Goal: Use online tool/utility: Use online tool/utility

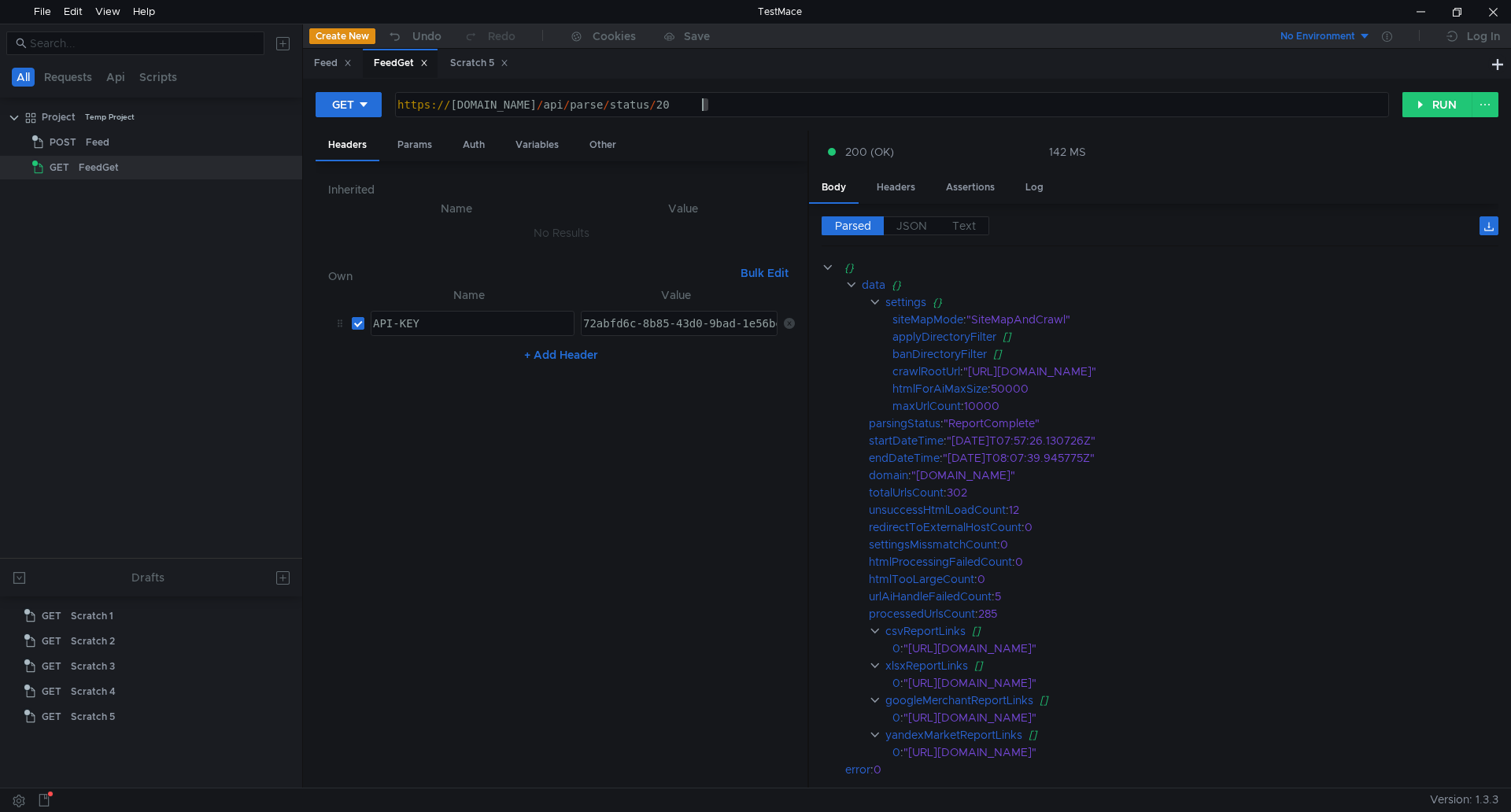
scroll to position [68, 0]
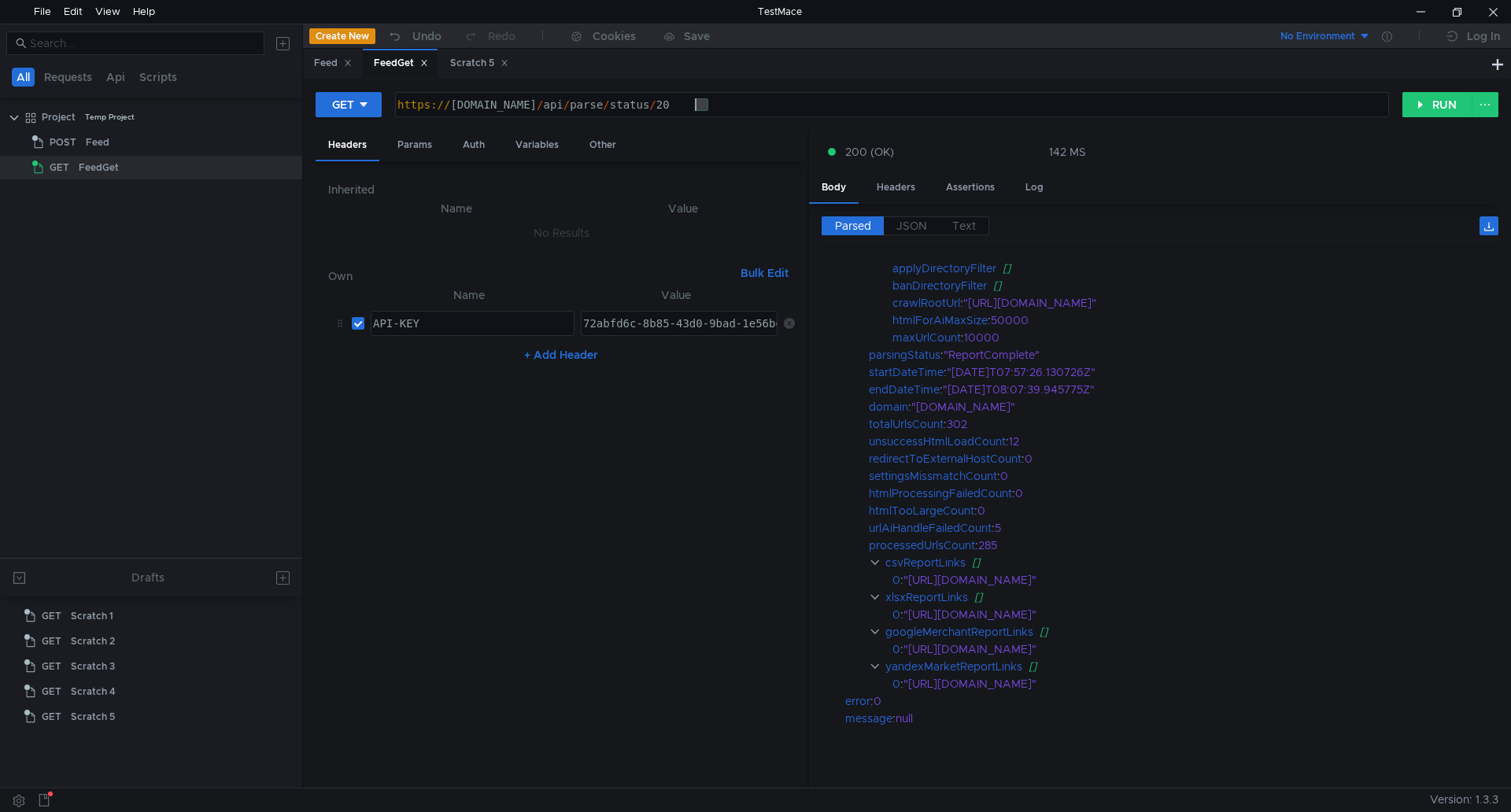
click at [695, 105] on div "https:// [DOMAIN_NAME] / api / parse / status / 20" at bounding box center [890, 117] width 992 height 38
click at [1426, 115] on button "RUN" at bounding box center [1437, 105] width 70 height 25
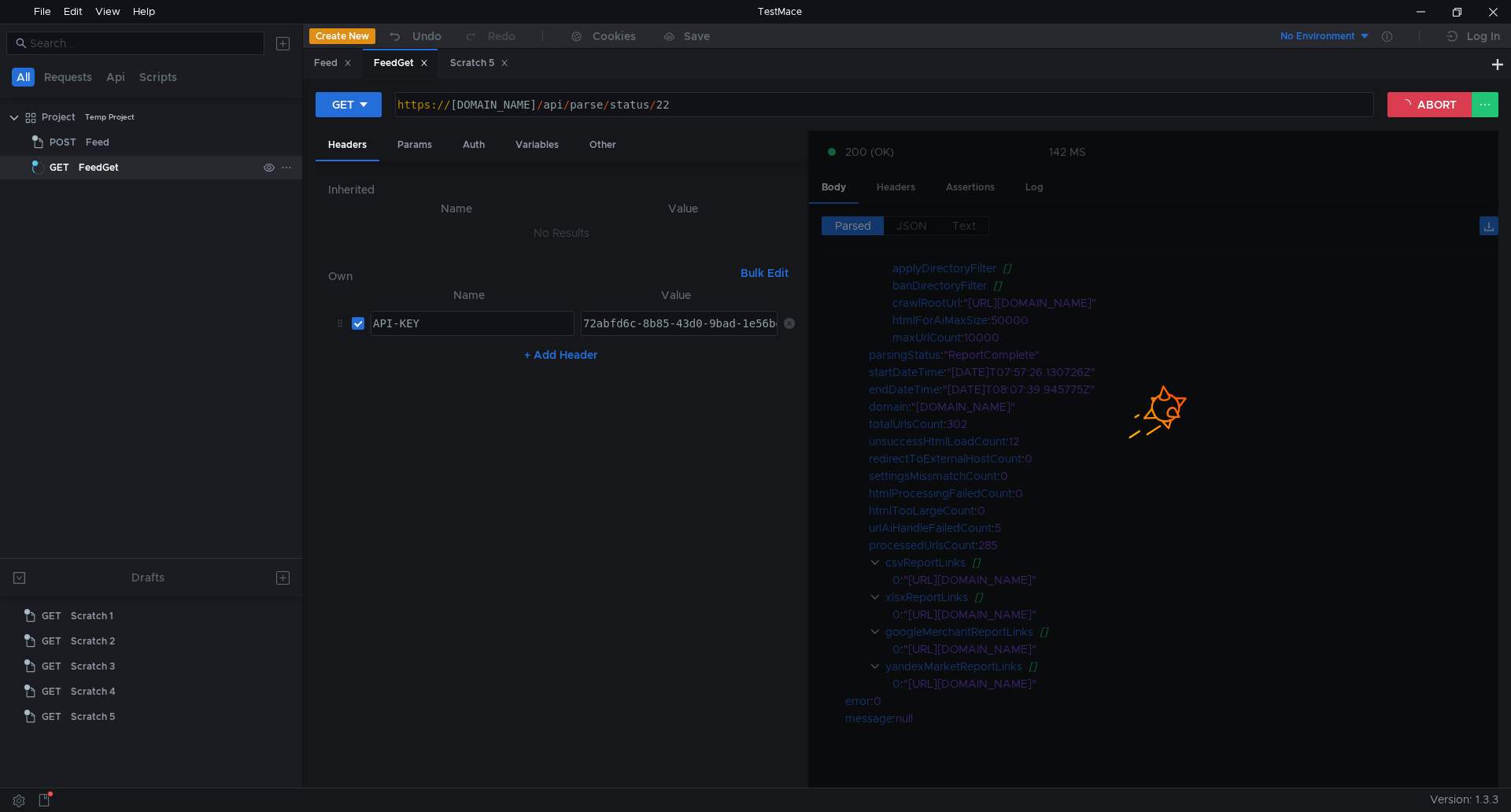
scroll to position [0, 0]
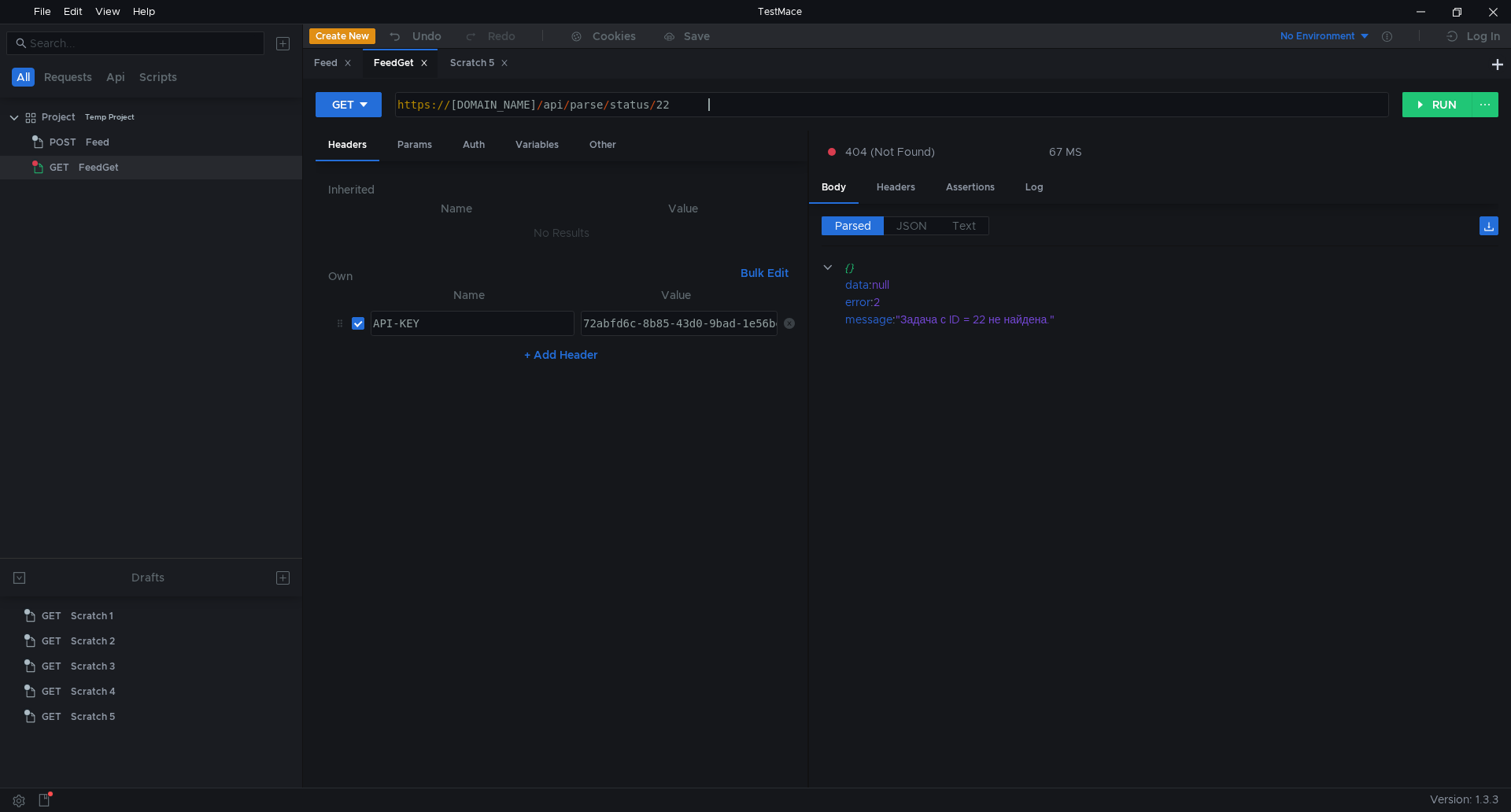
click at [739, 101] on div "https:// [DOMAIN_NAME] / api / parse / status / 22" at bounding box center [890, 117] width 992 height 38
click at [1416, 89] on div "GET [URL][DOMAIN_NAME] https:// [DOMAIN_NAME] / api / parse / status / 21 ההההה…" at bounding box center [906, 433] width 1208 height 709
click at [1417, 99] on button "RUN" at bounding box center [1437, 105] width 70 height 25
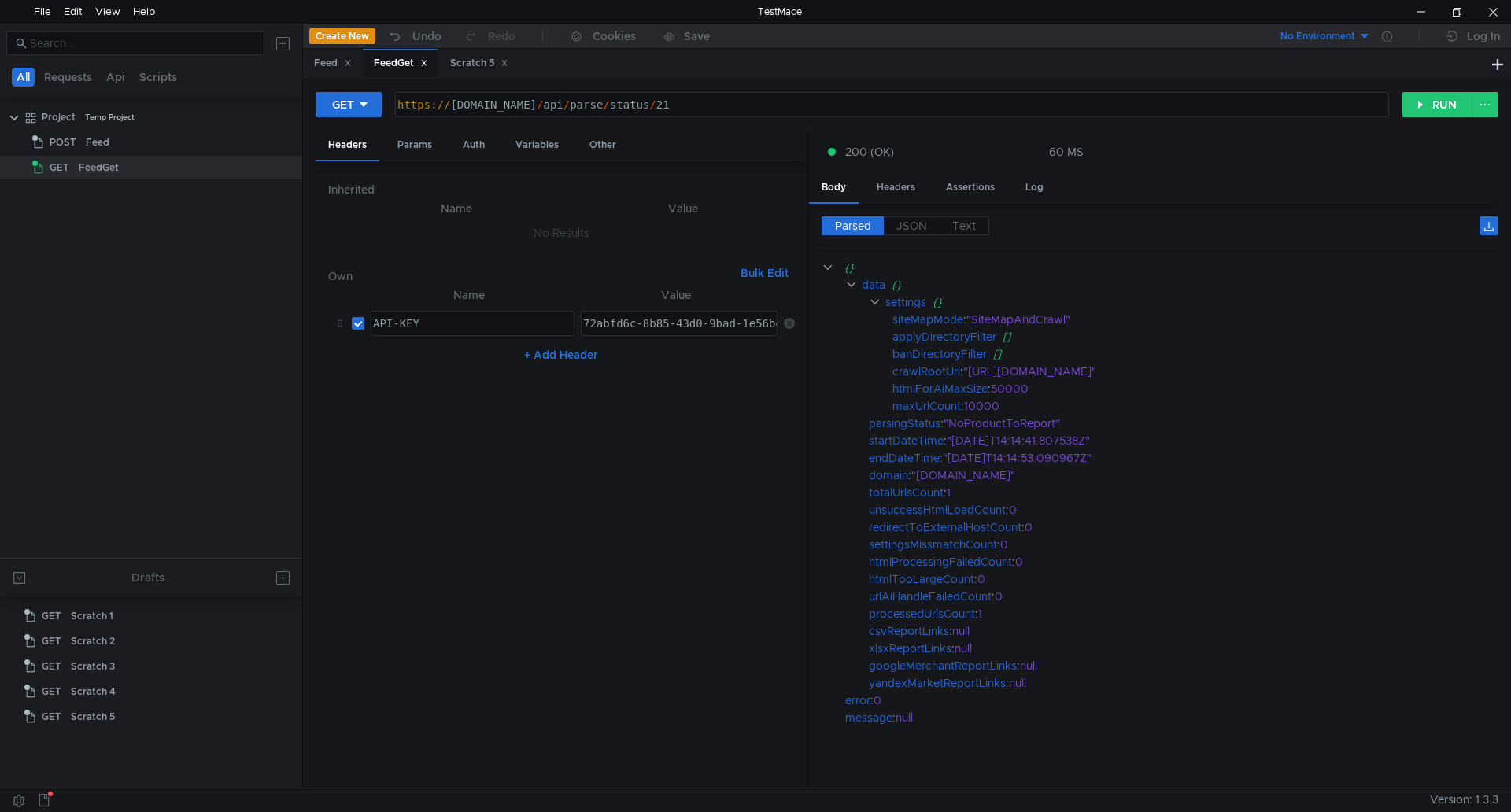
click at [733, 112] on div "https:// [DOMAIN_NAME] / api / parse / status / 21" at bounding box center [890, 117] width 992 height 38
type textarea "[URL][DOMAIN_NAME]"
click at [1413, 109] on button "RUN" at bounding box center [1437, 105] width 70 height 25
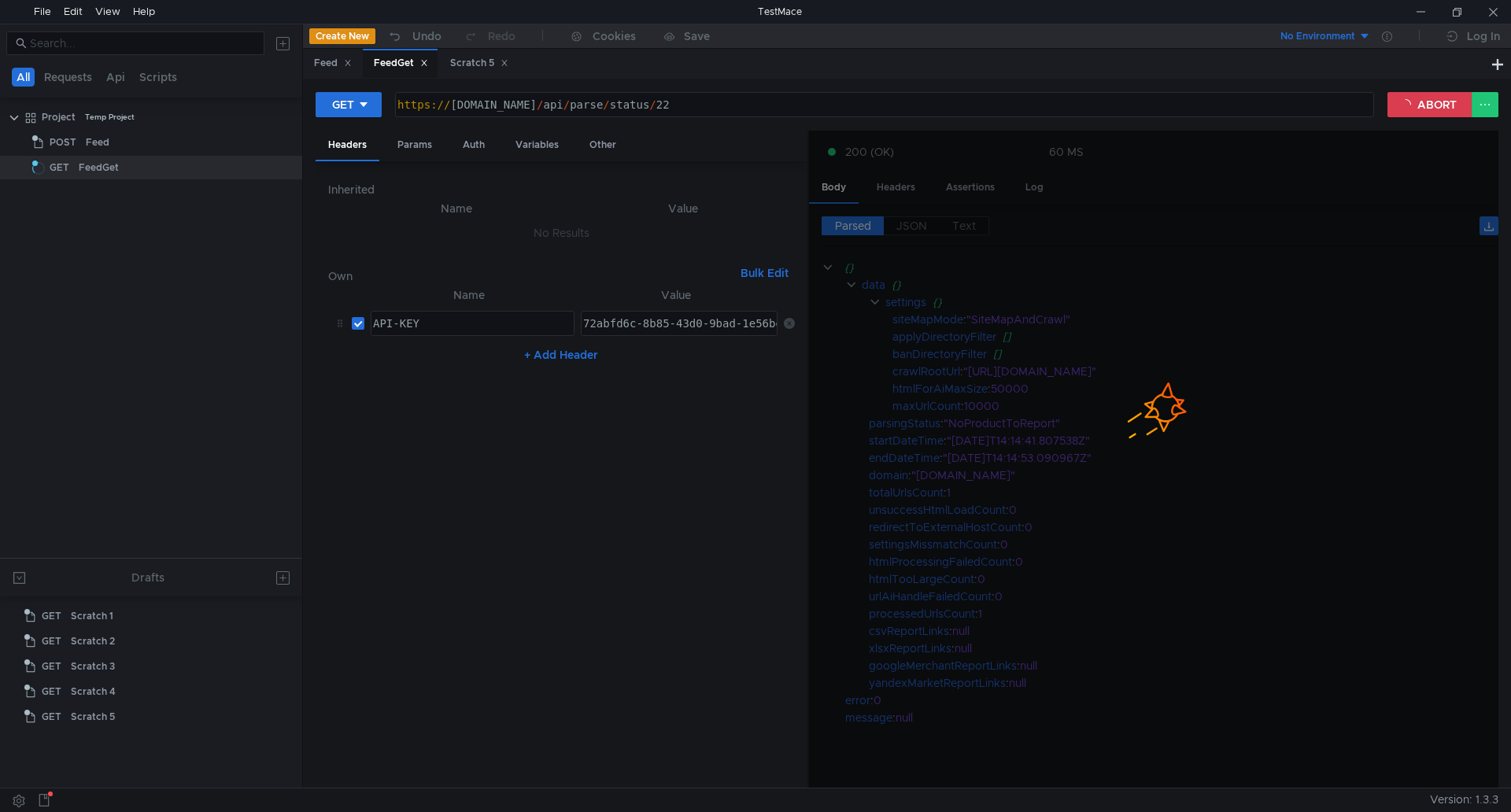
scroll to position [0, 21]
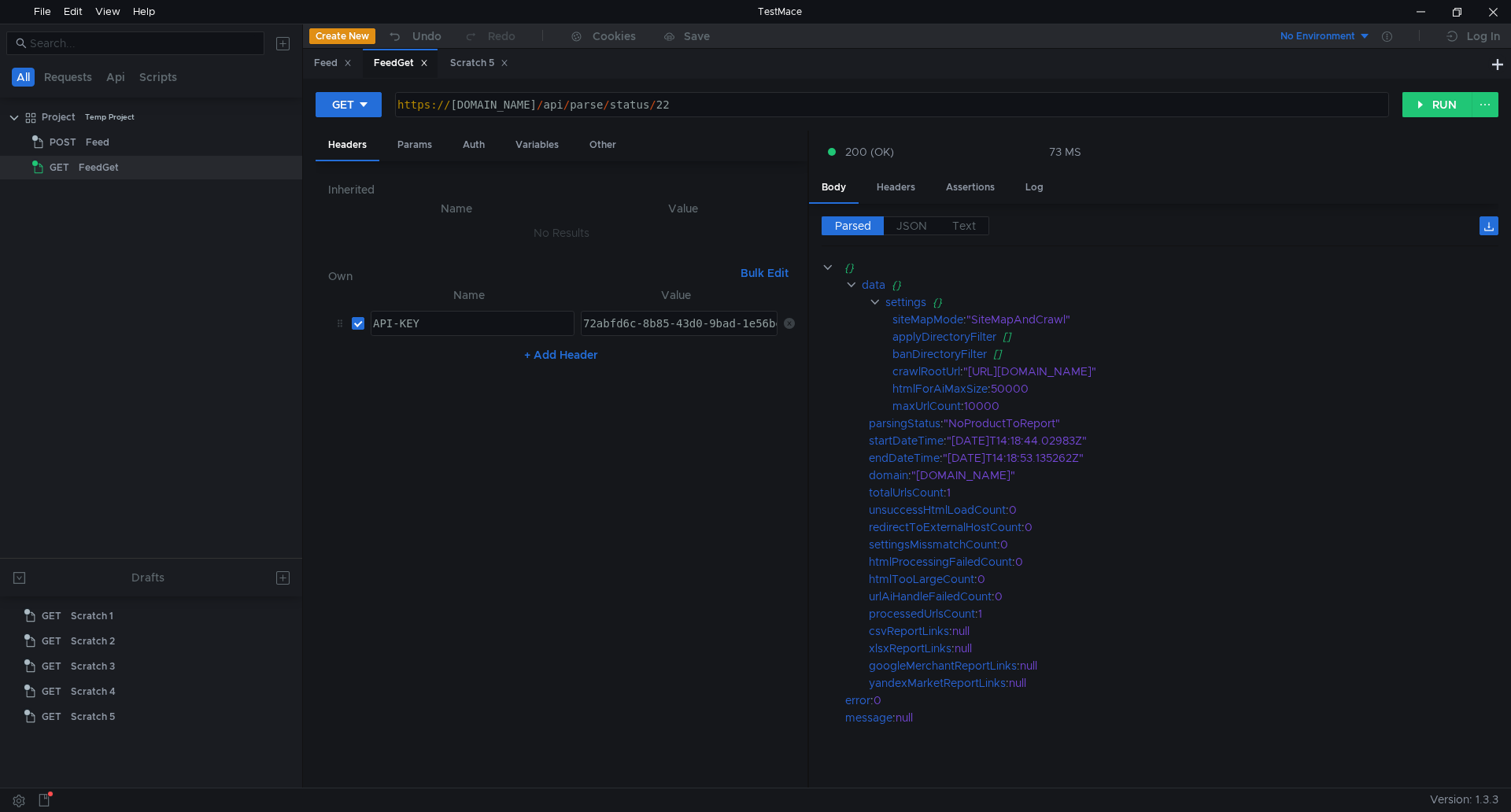
click at [732, 98] on div "https:// api.rssdatafeed.com / api / parse / status / 22" at bounding box center [890, 117] width 992 height 38
type textarea "[URL][DOMAIN_NAME]"
click at [1437, 106] on button "RUN" at bounding box center [1437, 105] width 70 height 25
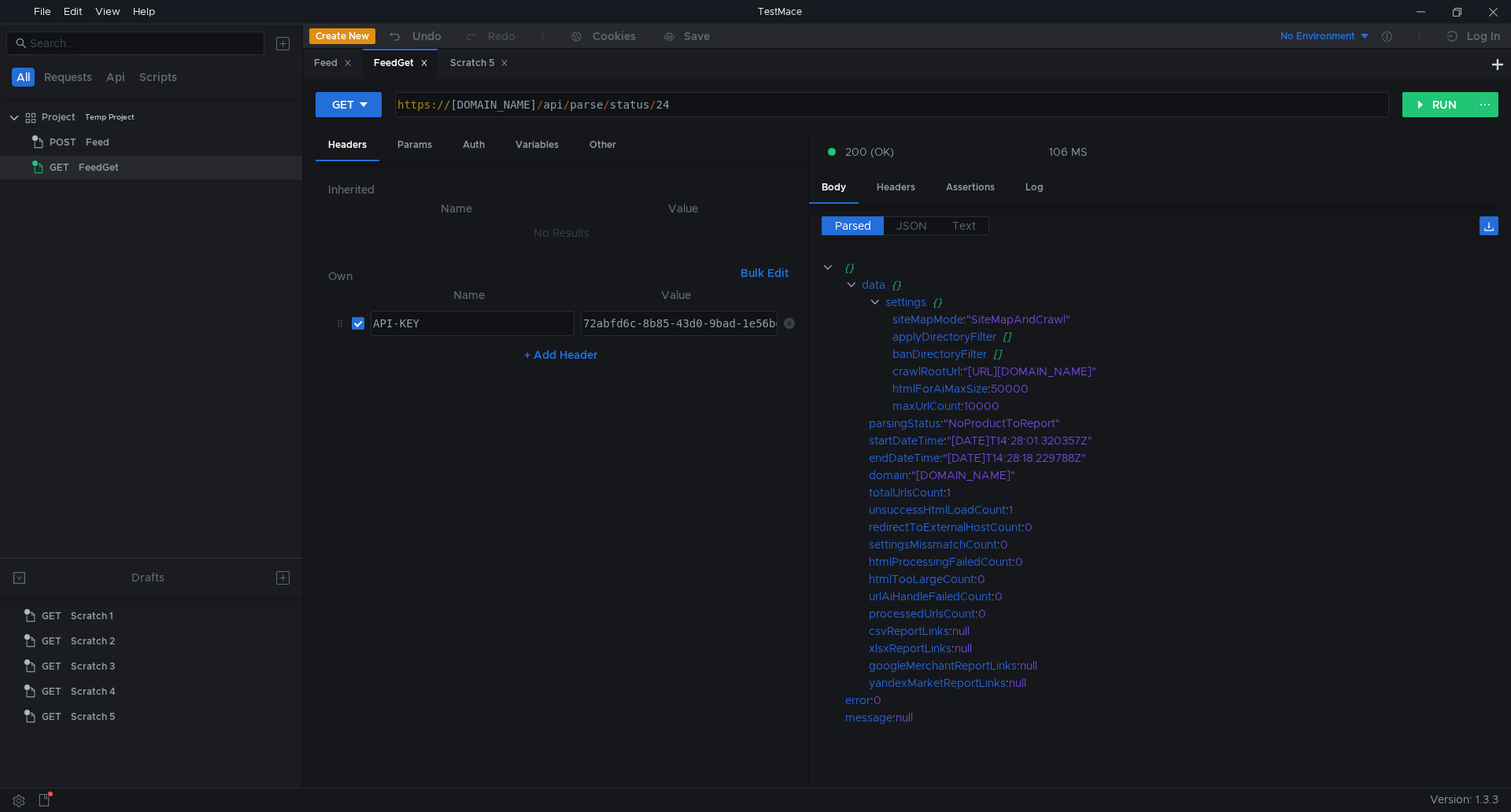
scroll to position [0, 21]
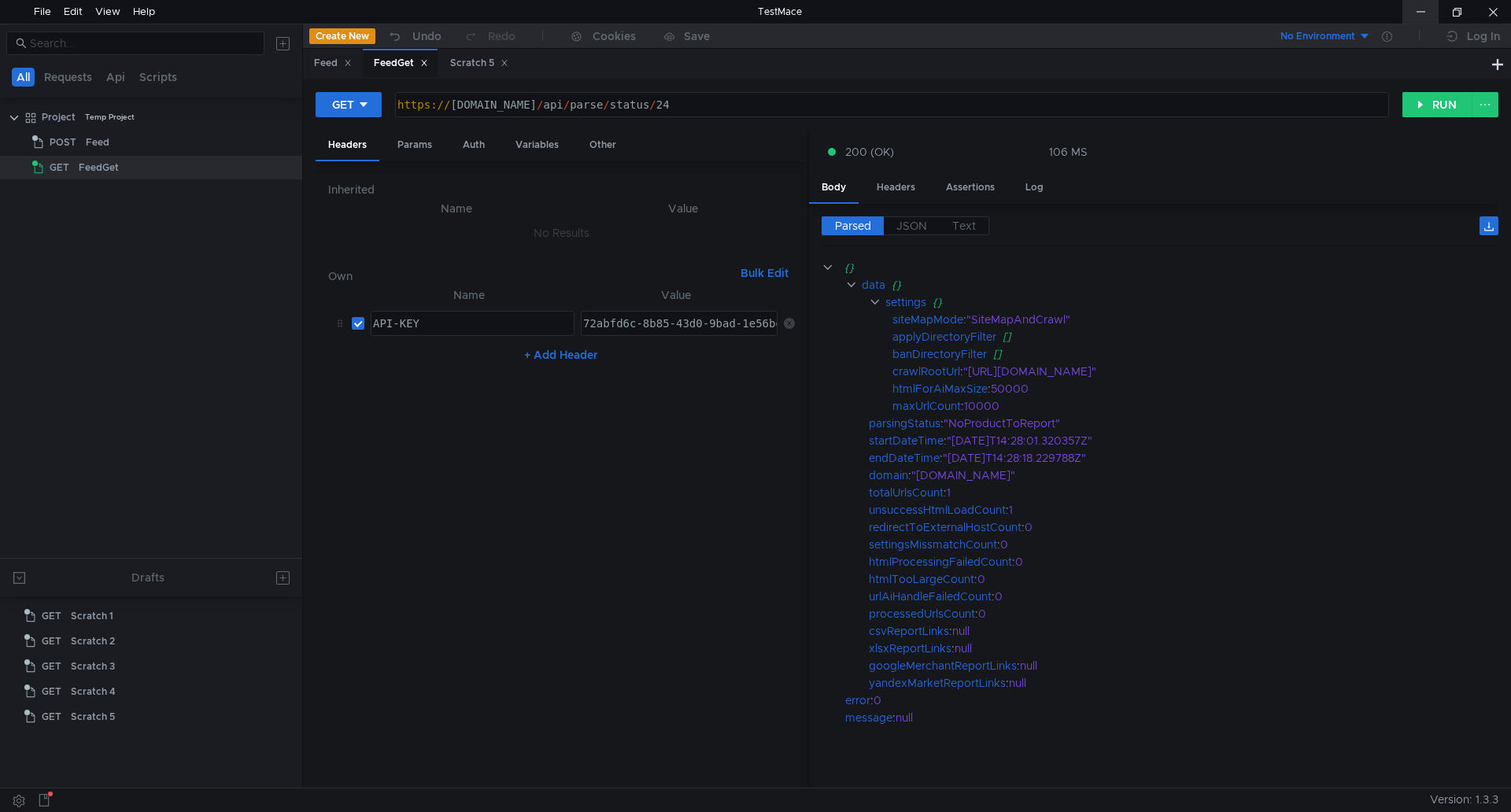
click at [1410, 11] on div at bounding box center [1420, 12] width 36 height 24
